Goal: Find specific page/section: Find specific page/section

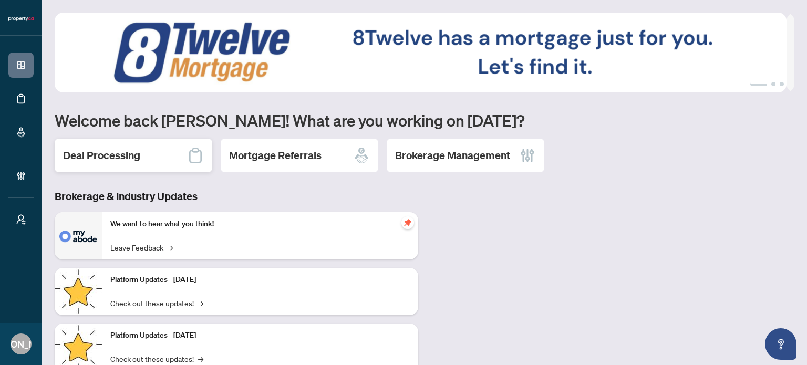
click at [114, 154] on h2 "Deal Processing" at bounding box center [101, 155] width 77 height 15
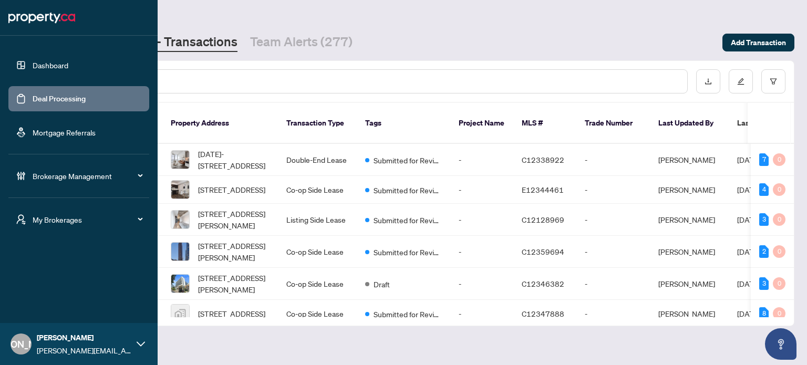
click at [47, 218] on span "My Brokerages" at bounding box center [87, 220] width 109 height 12
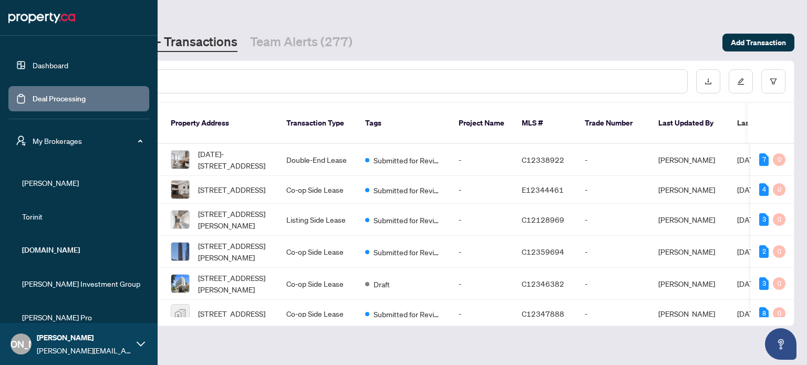
click at [47, 180] on span "RAHR" at bounding box center [82, 183] width 120 height 12
